Goal: Task Accomplishment & Management: Manage account settings

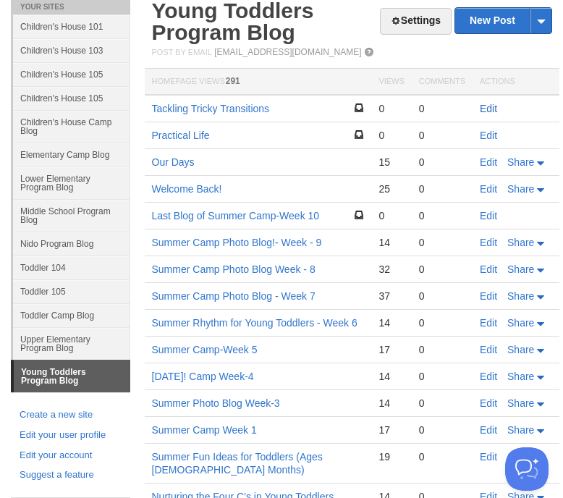
click at [490, 104] on link "Edit" at bounding box center [488, 109] width 17 height 12
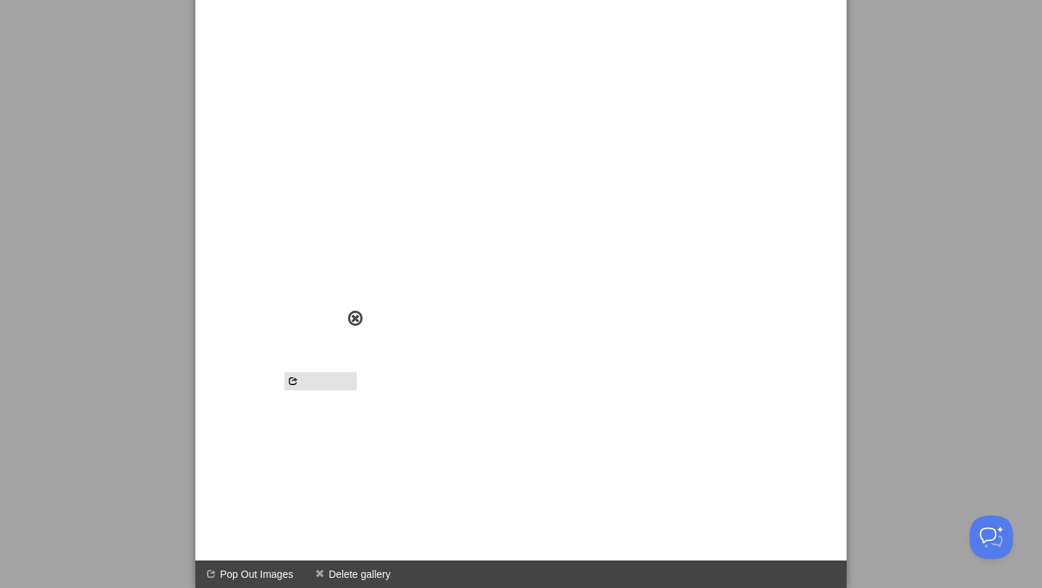
scroll to position [827, 0]
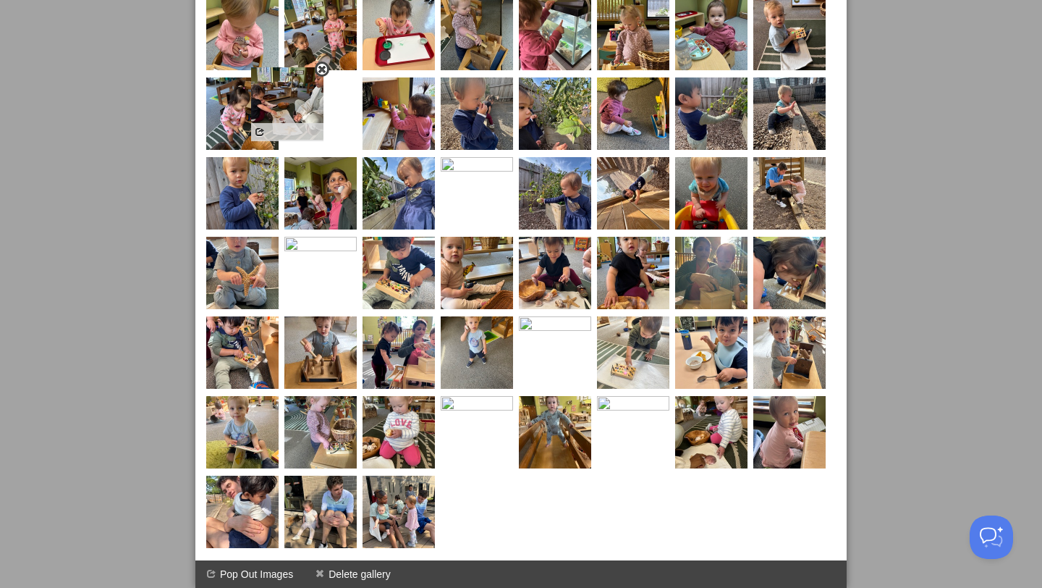
drag, startPoint x: 326, startPoint y: 370, endPoint x: 295, endPoint y: 85, distance: 286.8
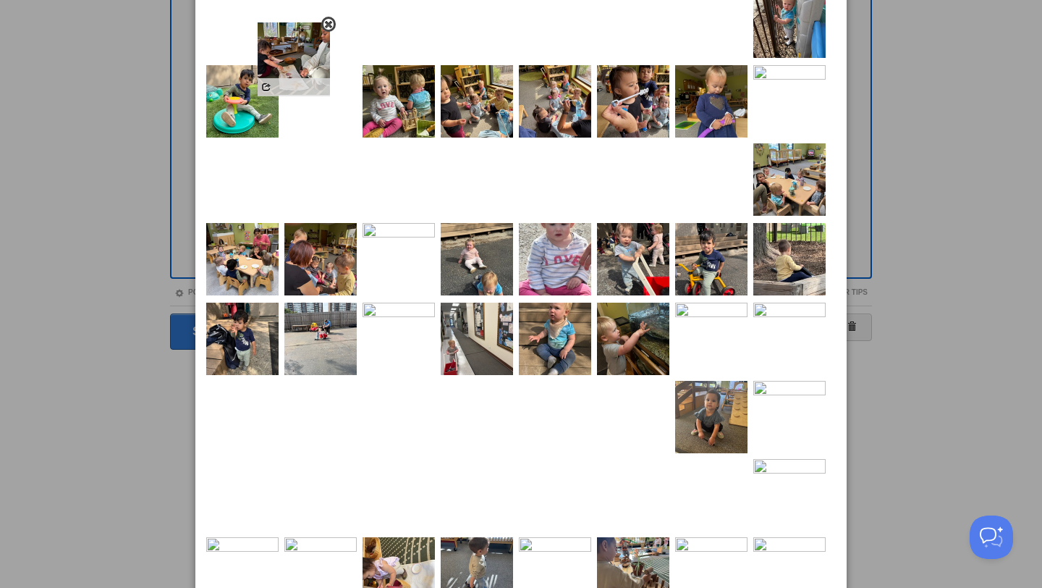
scroll to position [107, 0]
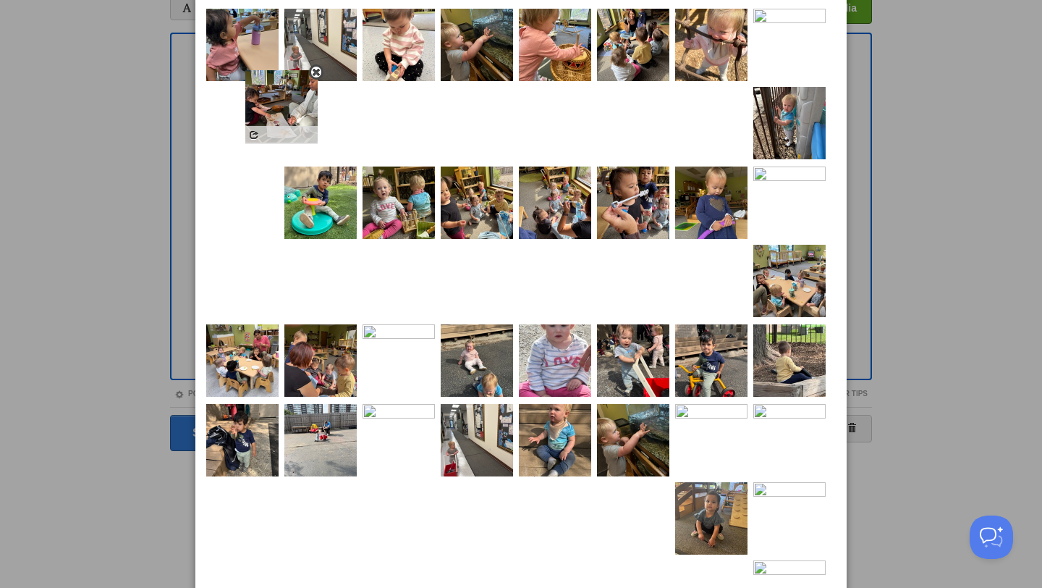
drag, startPoint x: 328, startPoint y: 251, endPoint x: 289, endPoint y: 101, distance: 154.8
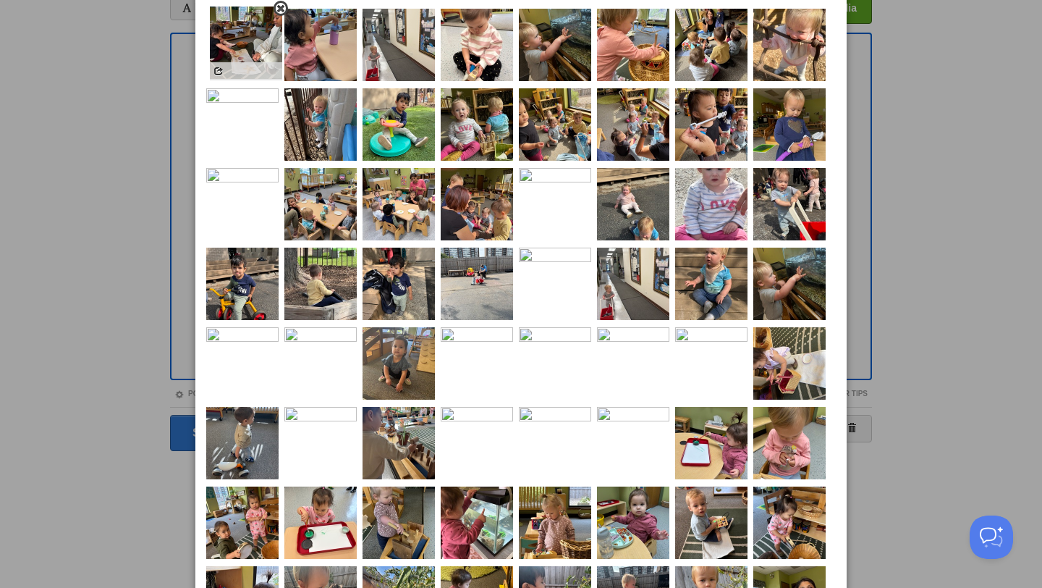
drag, startPoint x: 250, startPoint y: 216, endPoint x: 253, endPoint y: 55, distance: 160.7
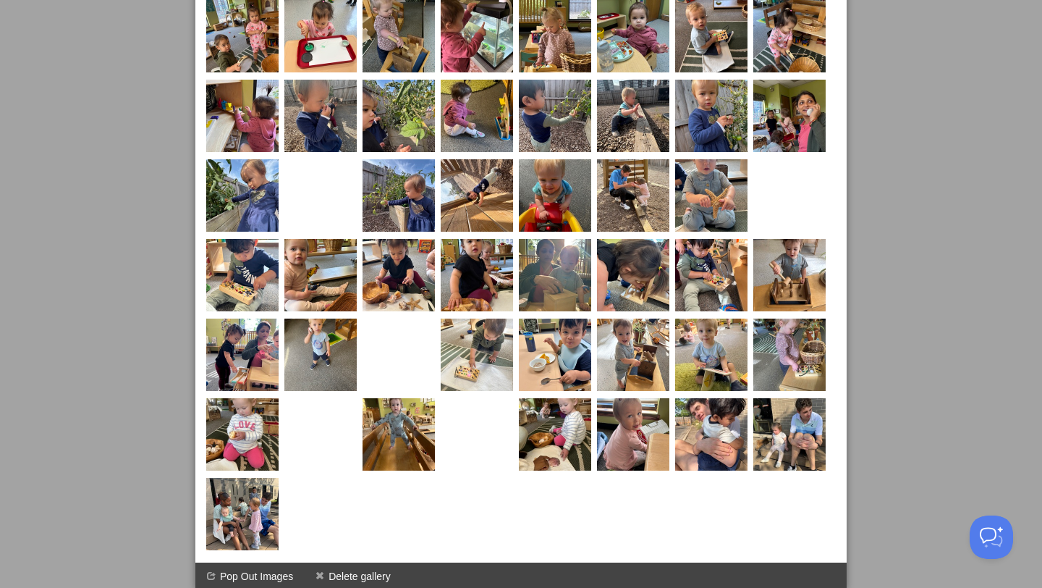
scroll to position [594, 0]
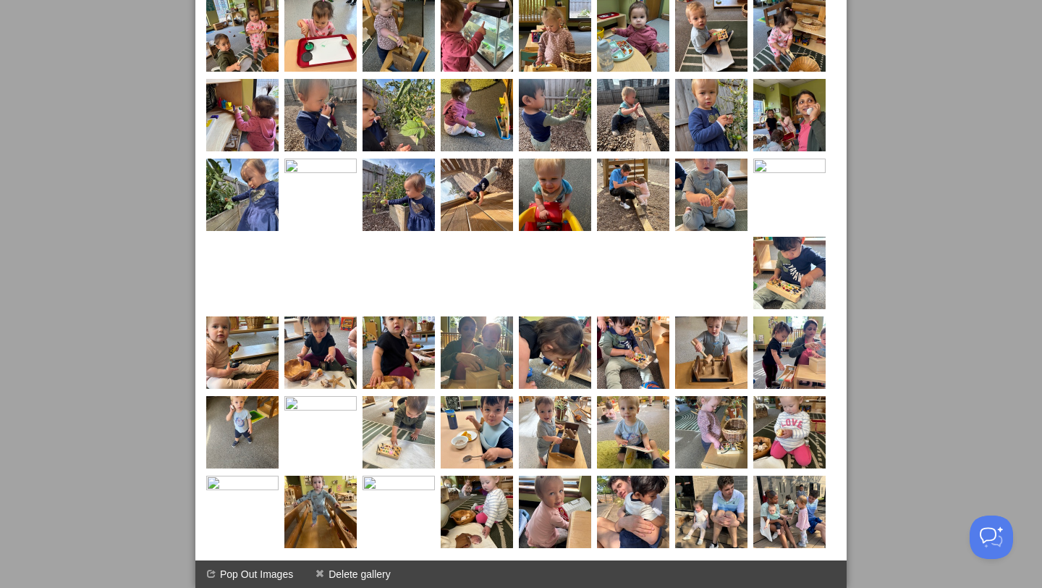
click at [562, 336] on div at bounding box center [521, 294] width 1042 height 588
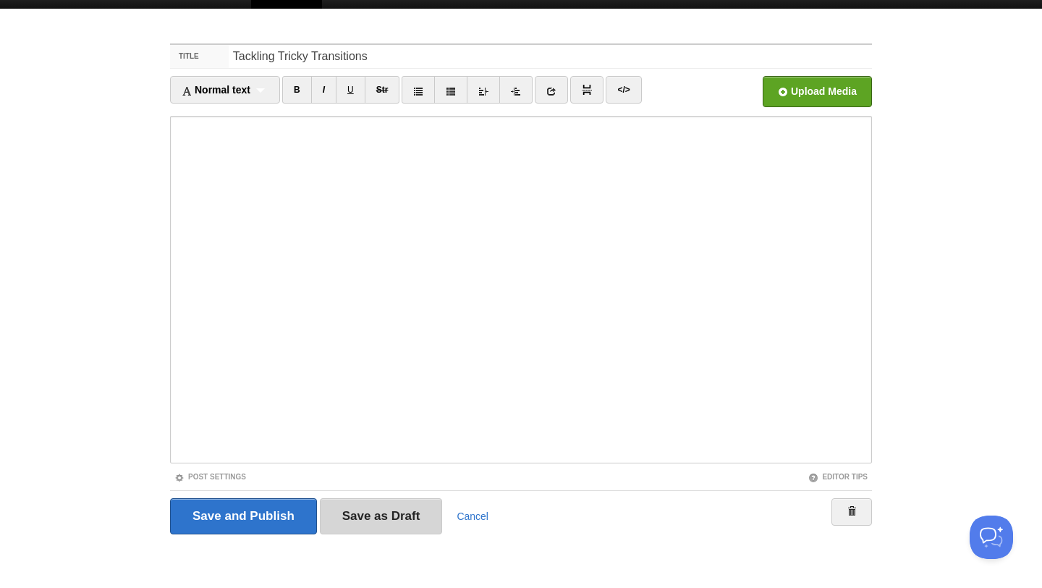
click at [354, 497] on input "Save as Draft" at bounding box center [381, 516] width 123 height 36
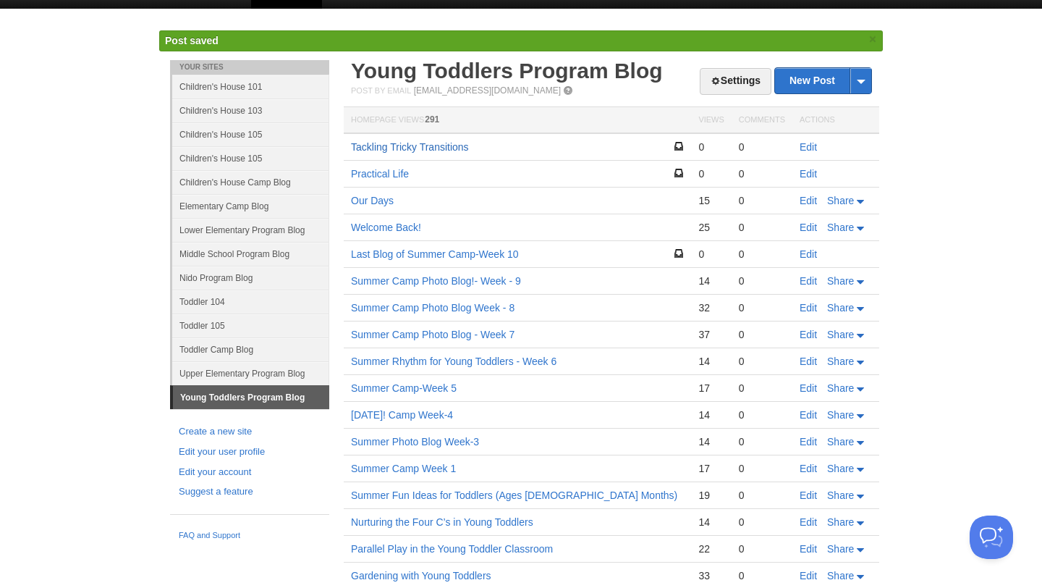
click at [431, 144] on link "Tackling Tricky Transitions" at bounding box center [410, 147] width 118 height 12
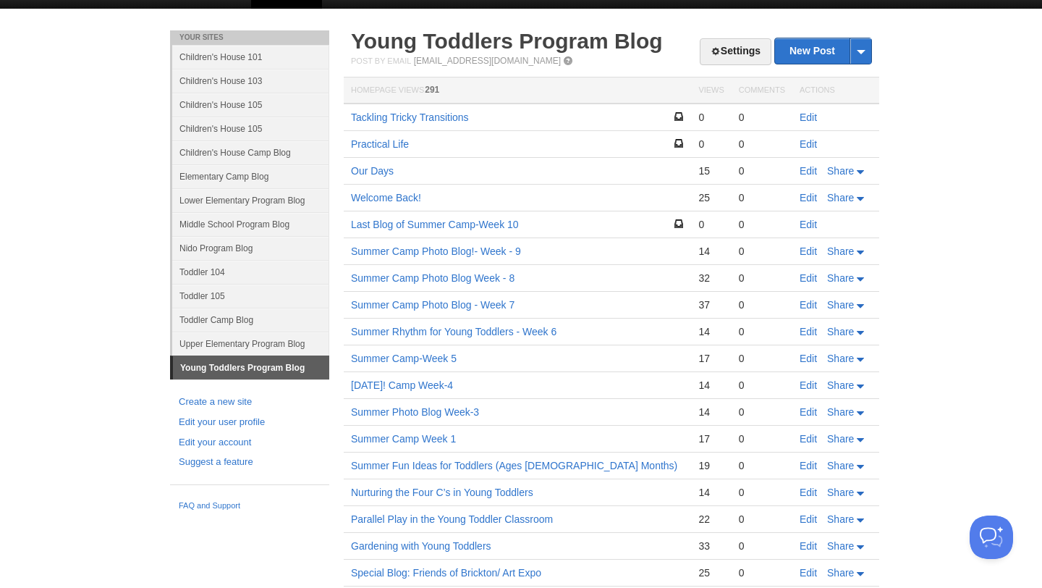
click at [394, 150] on td "Practical Life" at bounding box center [517, 144] width 347 height 27
click at [394, 144] on link "Practical Life" at bounding box center [380, 144] width 58 height 12
click at [402, 131] on td "Practical Life" at bounding box center [517, 144] width 347 height 27
click at [402, 125] on td "Tackling Tricky Transitions" at bounding box center [517, 116] width 347 height 27
click at [398, 121] on link "Tackling Tricky Transitions" at bounding box center [410, 117] width 118 height 12
